Goal: Task Accomplishment & Management: Manage account settings

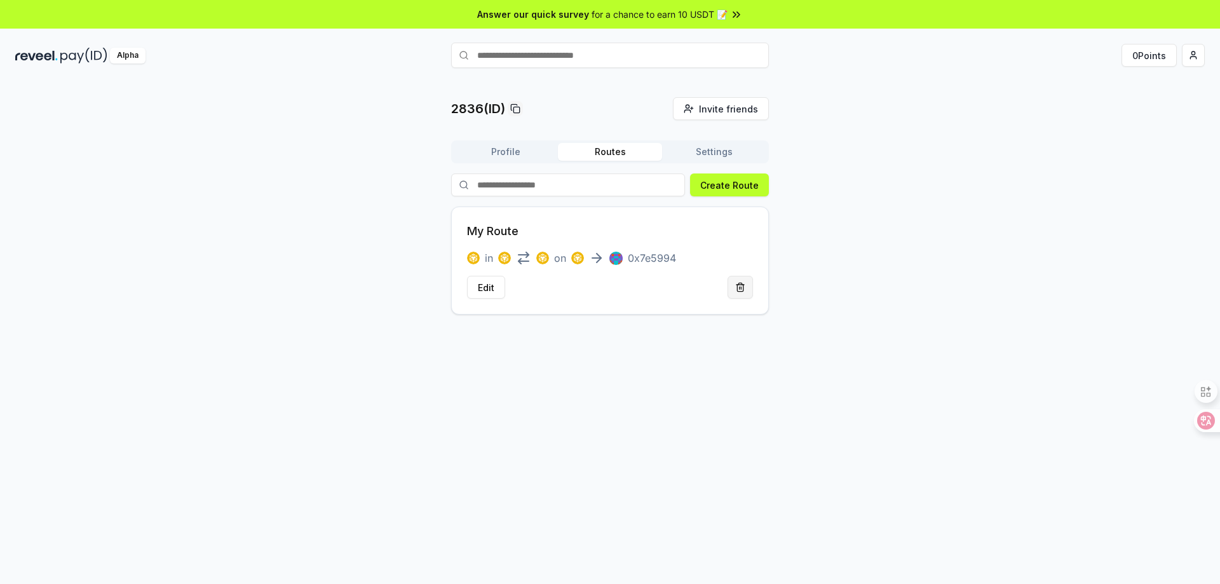
click at [738, 293] on button at bounding box center [740, 287] width 25 height 23
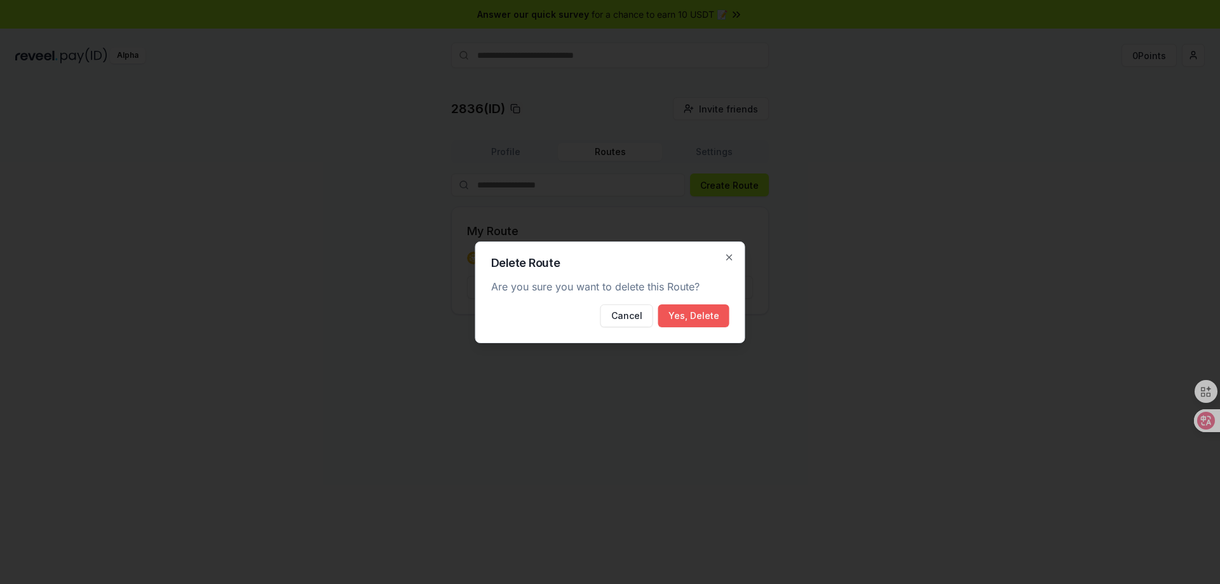
click at [705, 311] on button "Yes, Delete" at bounding box center [693, 315] width 71 height 23
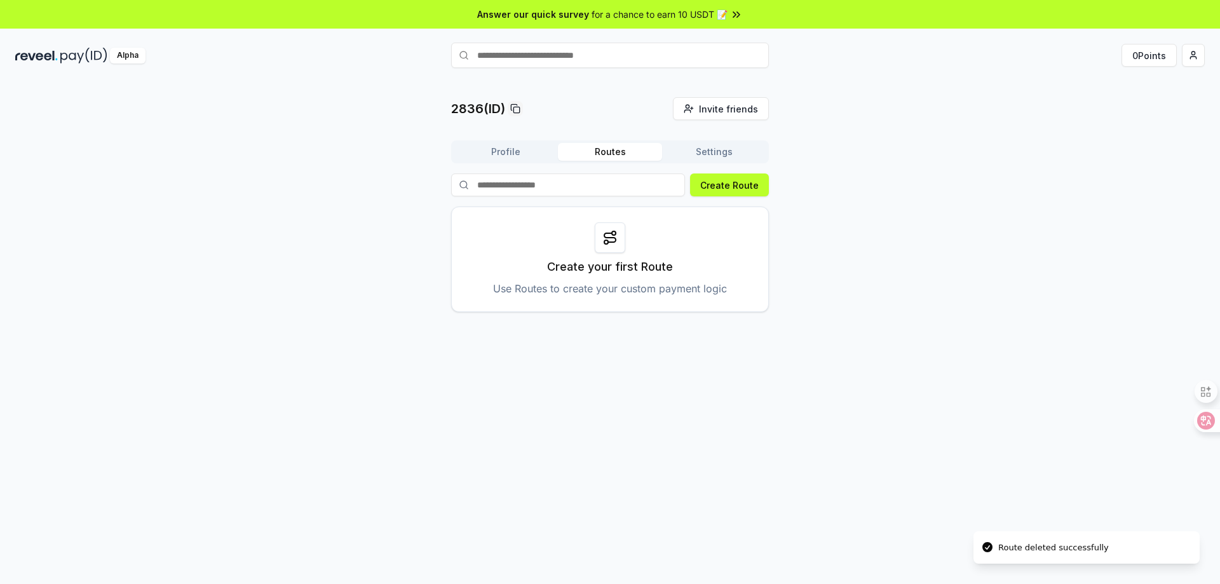
click at [716, 154] on button "Settings" at bounding box center [714, 152] width 104 height 18
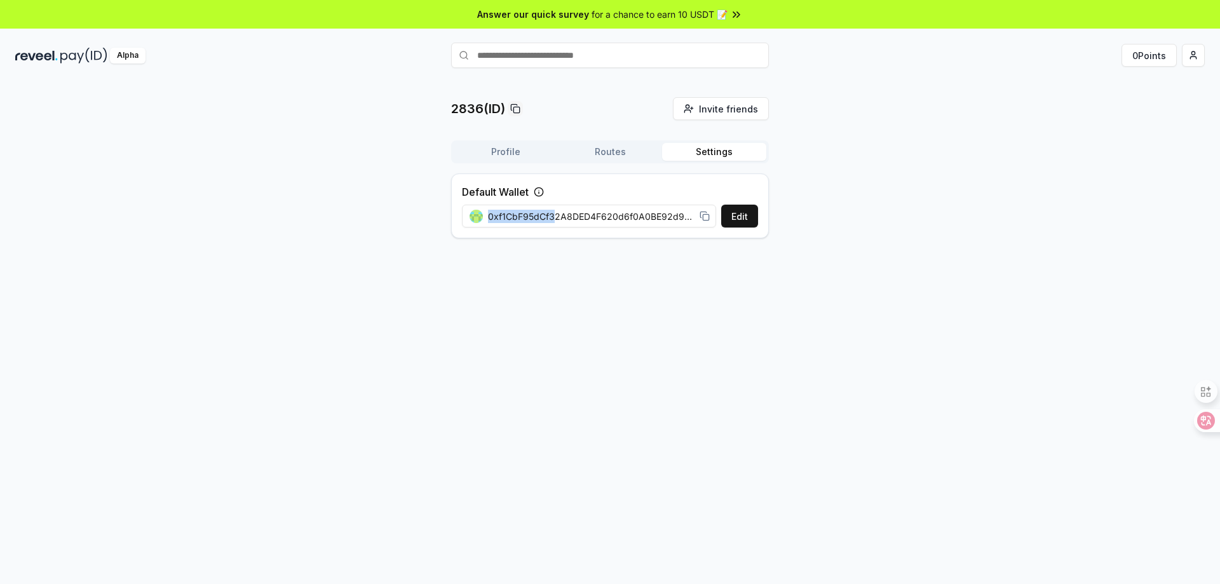
drag, startPoint x: 554, startPoint y: 217, endPoint x: 852, endPoint y: 239, distance: 299.5
click at [852, 239] on div "2836(ID) Invite friends Invite Profile Routes Settings Default Wallet Edit 0xf1…" at bounding box center [610, 172] width 1190 height 151
drag, startPoint x: 672, startPoint y: 218, endPoint x: 815, endPoint y: 223, distance: 143.1
click at [815, 223] on div "2836(ID) Invite friends Invite Profile Routes Settings Default Wallet Edit 0xf1…" at bounding box center [610, 172] width 1190 height 151
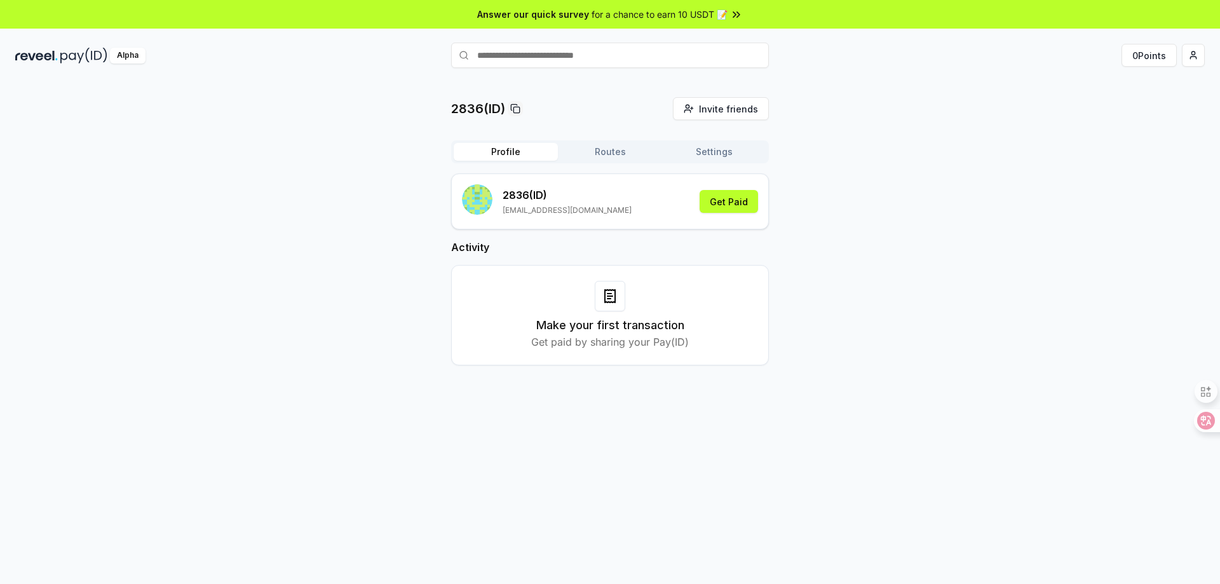
click at [505, 144] on button "Profile" at bounding box center [506, 152] width 104 height 18
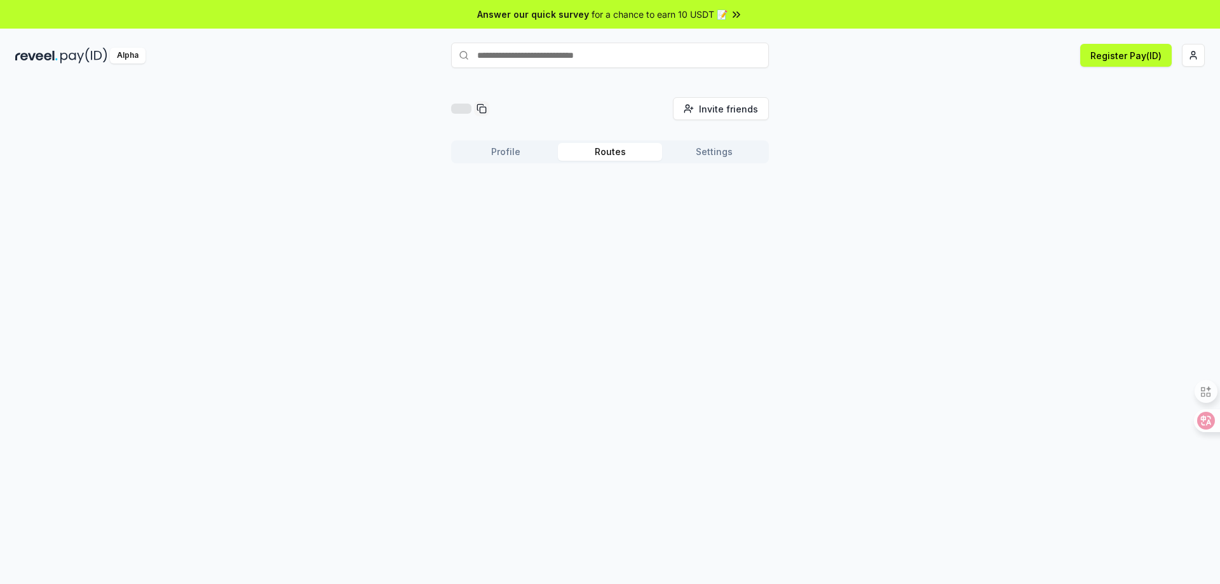
click at [602, 149] on button "Routes" at bounding box center [610, 152] width 104 height 18
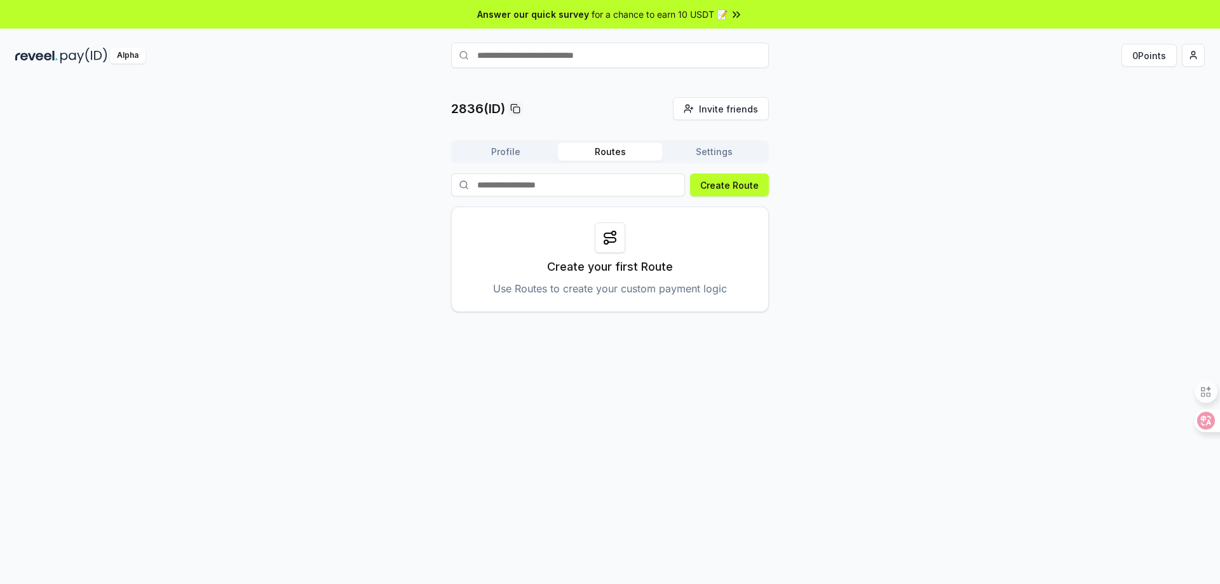
click at [707, 151] on button "Settings" at bounding box center [714, 152] width 104 height 18
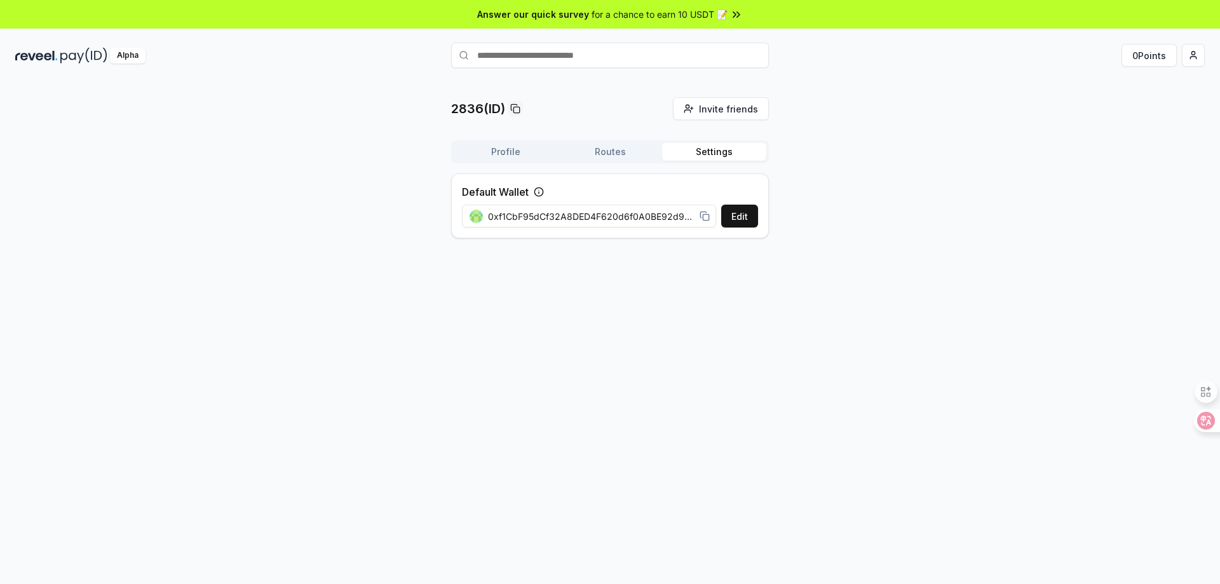
click at [520, 152] on button "Profile" at bounding box center [506, 152] width 104 height 18
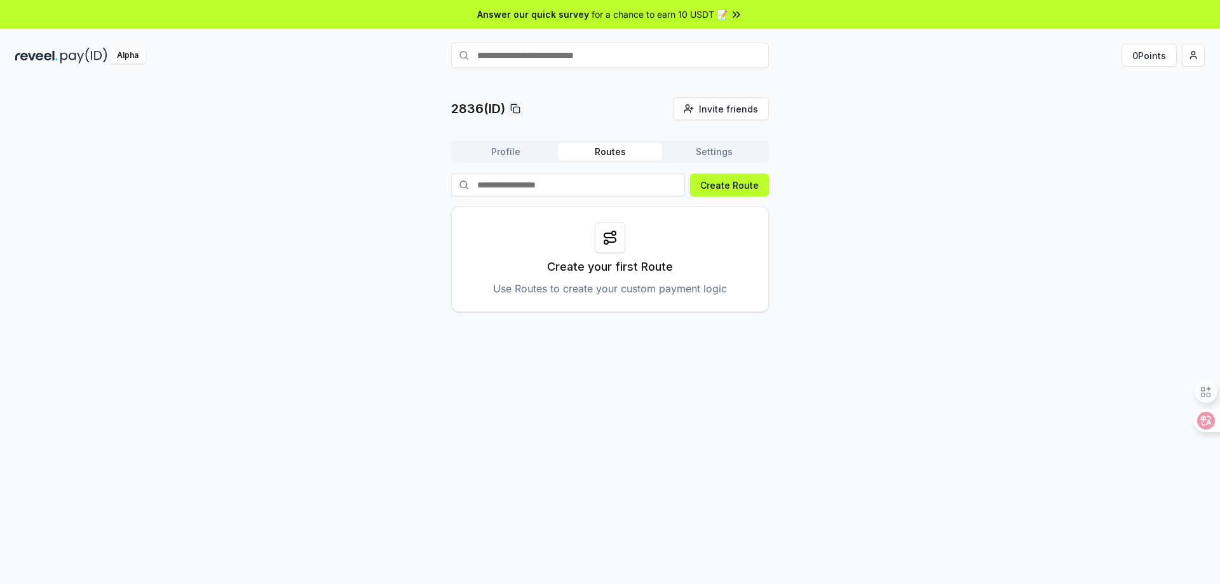
click at [615, 156] on button "Routes" at bounding box center [610, 152] width 104 height 18
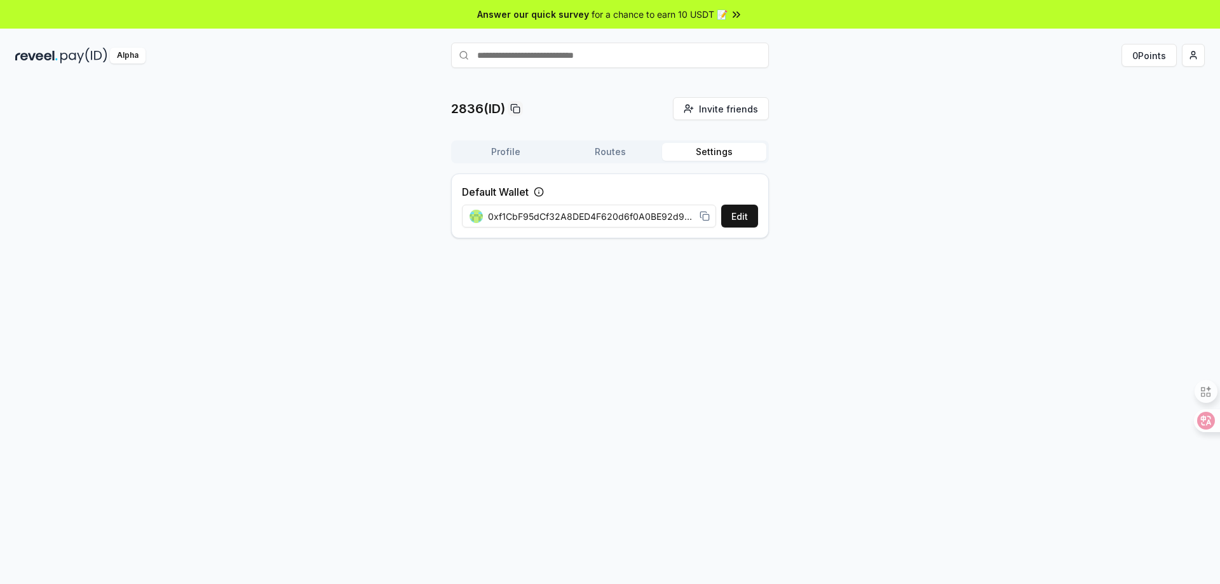
click at [706, 155] on button "Settings" at bounding box center [714, 152] width 104 height 18
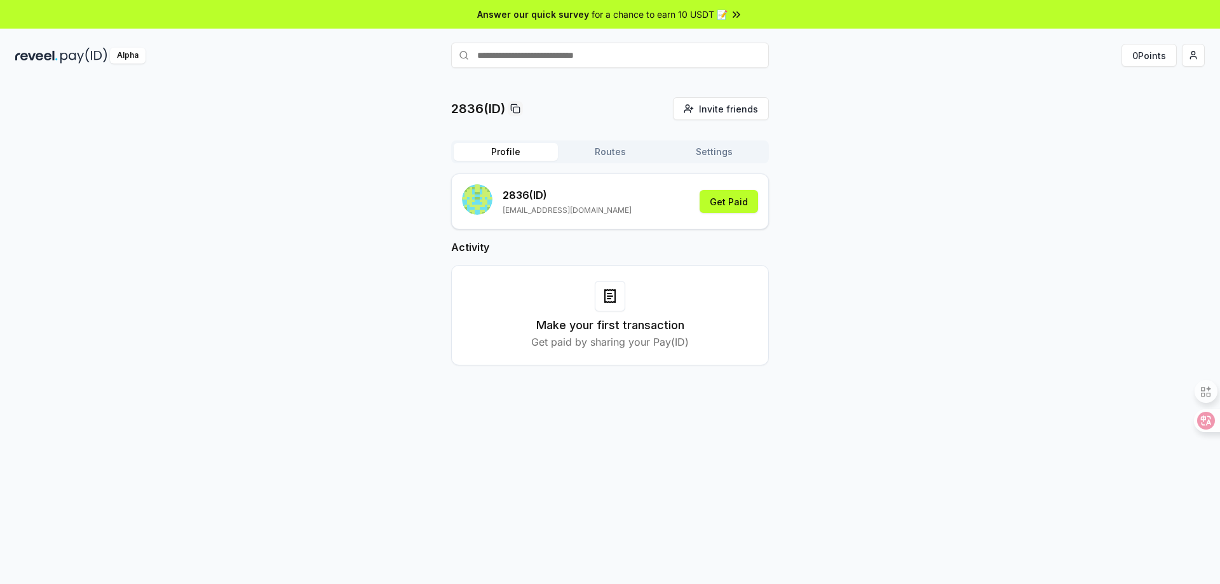
click at [487, 150] on button "Profile" at bounding box center [506, 152] width 104 height 18
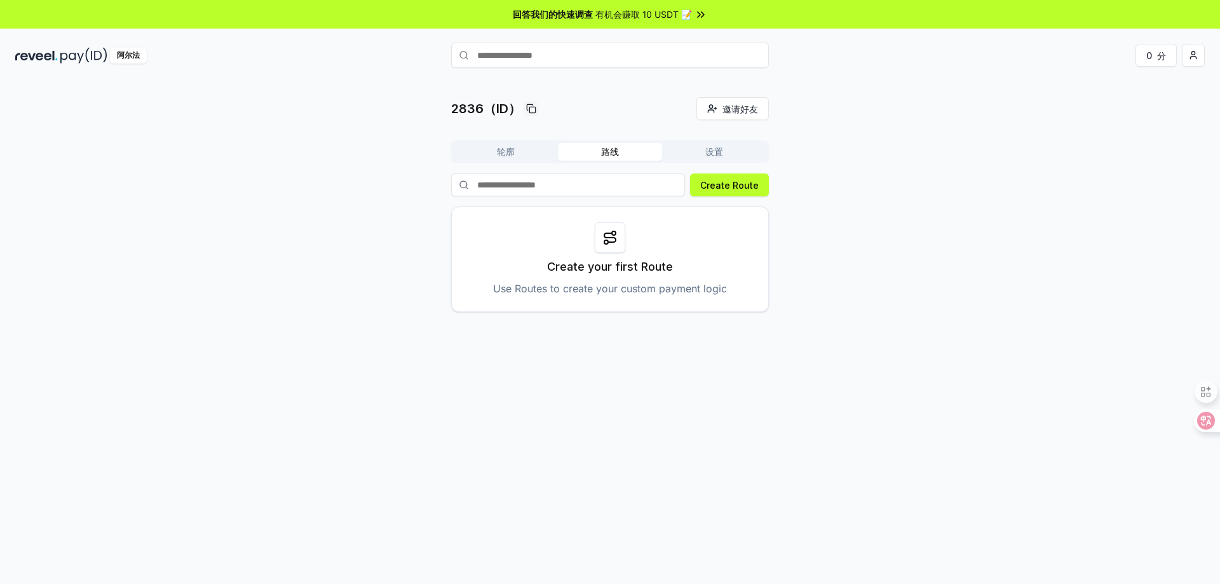
click at [597, 150] on button "路线" at bounding box center [610, 152] width 104 height 18
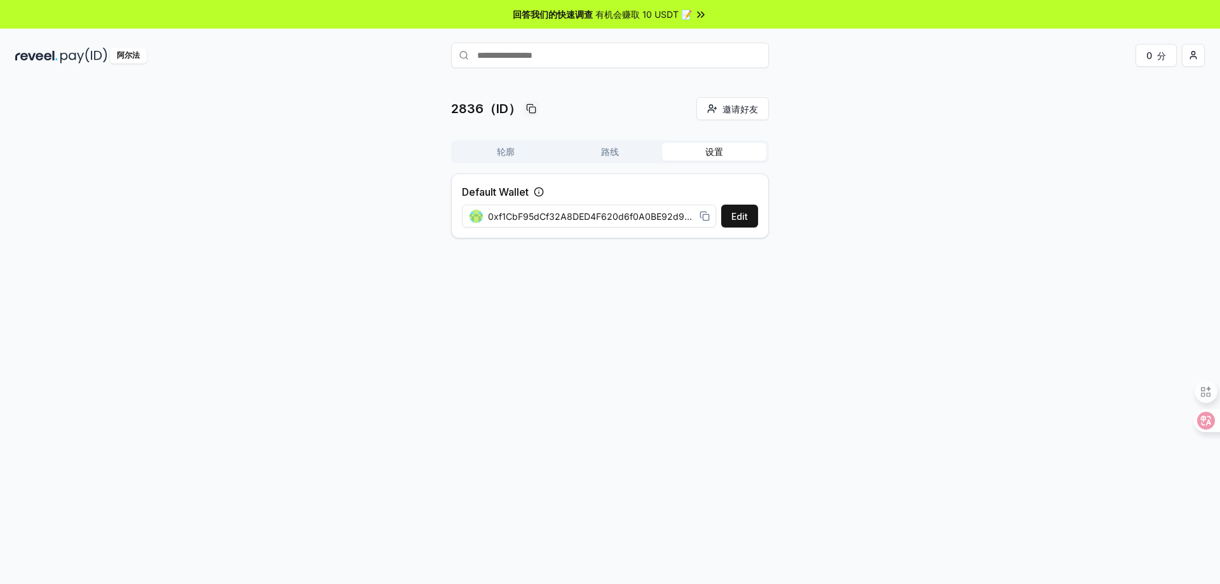
click at [709, 146] on font "设置" at bounding box center [715, 151] width 18 height 11
